Goal: Task Accomplishment & Management: Manage account settings

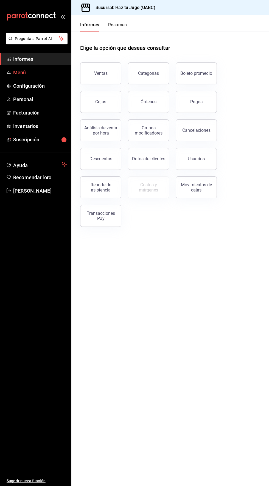
click at [29, 73] on span "Menú" at bounding box center [39, 72] width 53 height 7
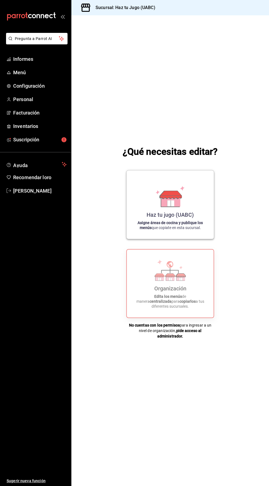
click at [180, 207] on icon at bounding box center [170, 201] width 19 height 12
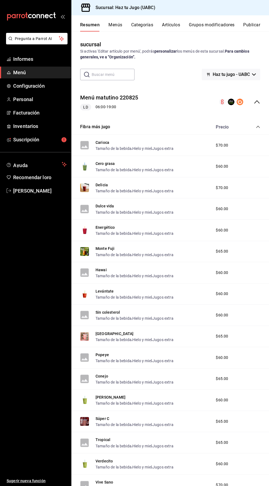
click at [192, 149] on div "Carioca Tamaño de la bebida , Hielo y miel , Jugos extra $70.00" at bounding box center [169, 145] width 197 height 21
click at [154, 150] on font "Jugos extra" at bounding box center [162, 148] width 21 height 4
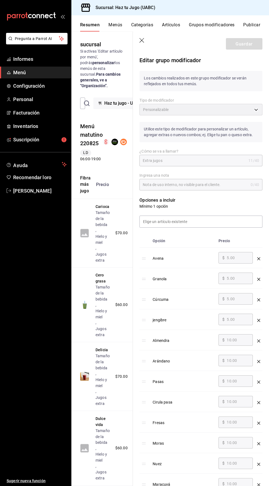
click at [64, 16] on icon "abrir_cajón_menú" at bounding box center [62, 16] width 4 height 4
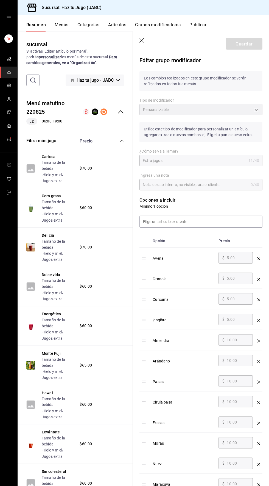
click at [8, 16] on icon "open drawer" at bounding box center [9, 16] width 4 height 4
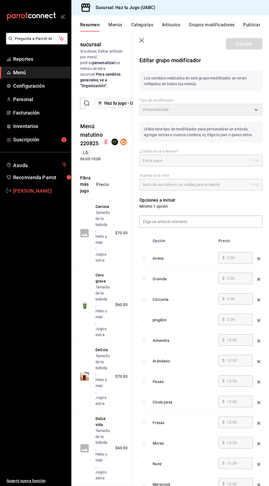
click at [33, 191] on span "[PERSON_NAME]" at bounding box center [39, 190] width 53 height 7
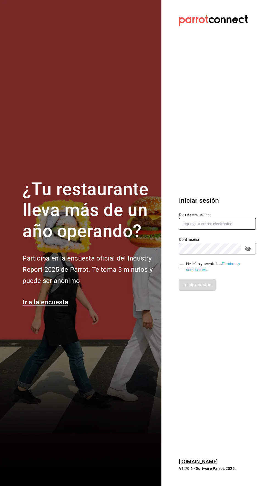
click at [214, 230] on input "text" at bounding box center [217, 224] width 77 height 12
type input "[EMAIL_ADDRESS][DOMAIN_NAME]"
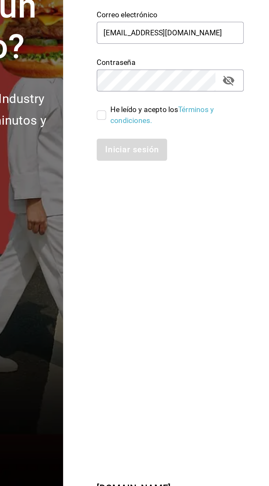
click at [249, 252] on icon "campo de contraseña" at bounding box center [247, 249] width 7 height 7
click at [181, 269] on input "He leído y acepto los Términos y condiciones." at bounding box center [181, 267] width 5 height 5
checkbox input "true"
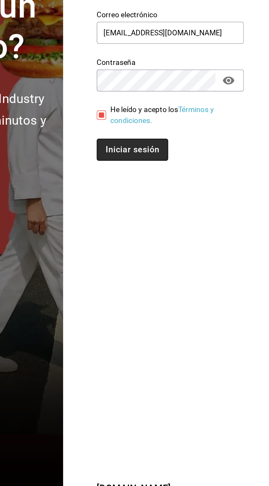
click at [206, 288] on font "Iniciar sesión" at bounding box center [197, 284] width 28 height 5
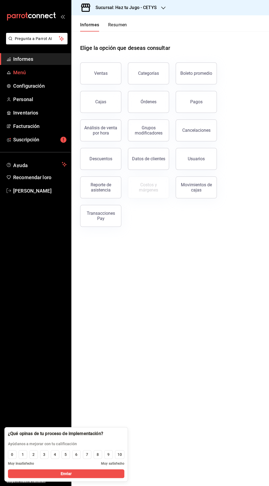
click at [33, 75] on span "Menú" at bounding box center [39, 72] width 53 height 7
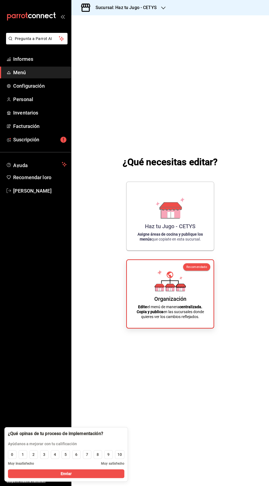
click at [162, 8] on icon "button" at bounding box center [163, 8] width 4 height 3
click at [128, 33] on div "Haz tu jugo (UABC)" at bounding box center [112, 36] width 73 height 6
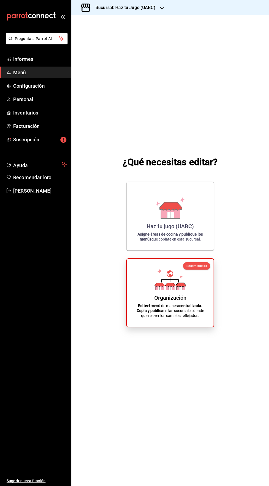
click at [189, 319] on div "Organización Edite el menú de manera centralizada. Copia y publica en las sucur…" at bounding box center [169, 292] width 73 height 59
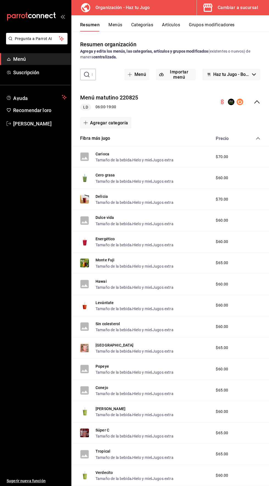
click at [172, 23] on font "Artículos" at bounding box center [171, 24] width 18 height 5
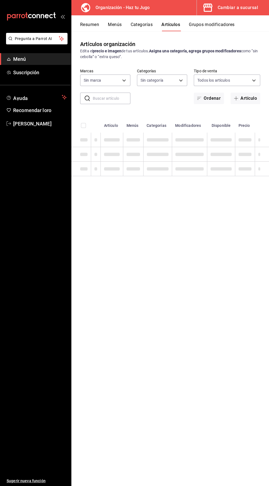
type input "6a6a6d2c-cf23-4088-9f71-267082d6ef5e"
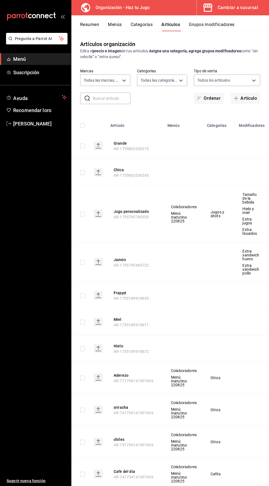
type input "001c27e4-319a-4f56-83db-293b53147510,9de9bbb4-71ba-4db7-8183-90a4bffa0c34,6fcf0…"
click at [177, 71] on label "Categorías" at bounding box center [162, 71] width 50 height 4
click at [177, 81] on body "Pregunta a Parrot AI Menú Suscripción Ayuda Recomendar loro JESSICA FERNANDA GÓ…" at bounding box center [134, 243] width 269 height 486
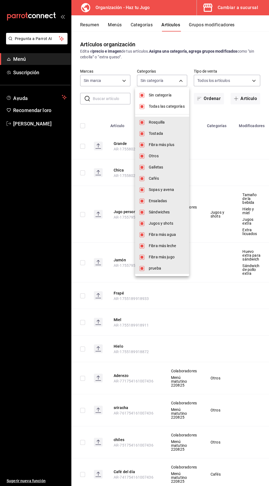
click at [138, 93] on li "Sin categoría" at bounding box center [162, 95] width 54 height 11
checkbox input "false"
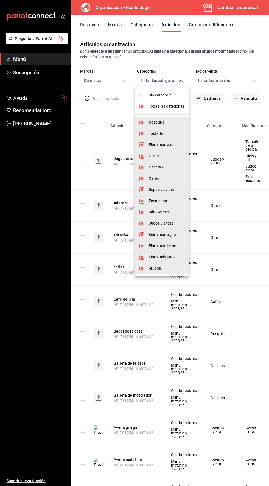
click at [46, 332] on div at bounding box center [134, 243] width 269 height 486
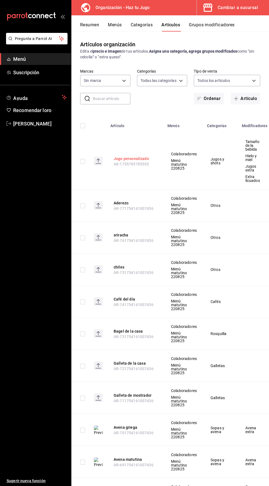
click at [137, 158] on font "Jugo personalizado" at bounding box center [130, 159] width 35 height 4
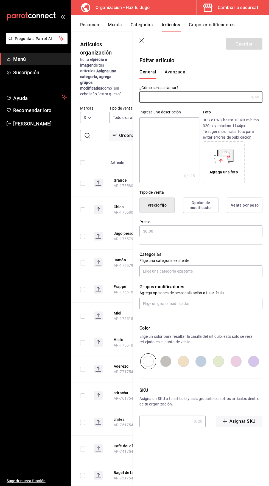
type input "001c27e4-319a-4f56-83db-293b53147510,9de9bbb4-71ba-4db7-8183-90a4bffa0c34,6fcf0…"
type input "6a6a6d2c-cf23-4088-9f71-267082d6ef5e"
type input "Jugo personalizado"
type input "AR-1755795785555"
type input "$70.00"
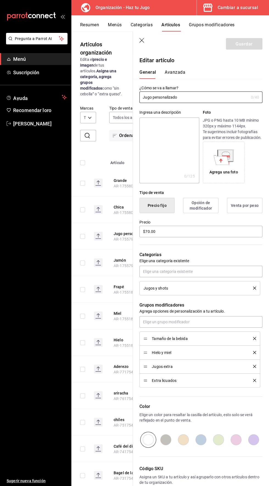
click at [177, 72] on font "Avanzada" at bounding box center [174, 72] width 21 height 5
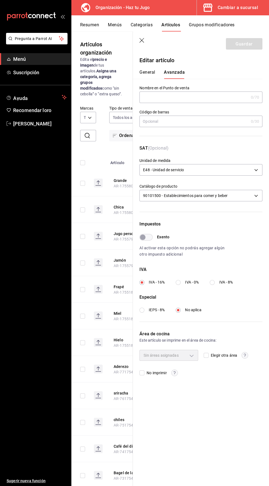
click at [212, 282] on input "IVA - 8%" at bounding box center [211, 282] width 5 height 5
radio input "true"
click at [252, 40] on button "Guardar" at bounding box center [244, 44] width 36 height 12
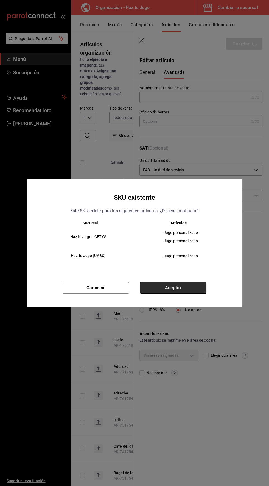
click at [189, 288] on button "Aceptar" at bounding box center [173, 288] width 66 height 12
